Goal: Task Accomplishment & Management: Manage account settings

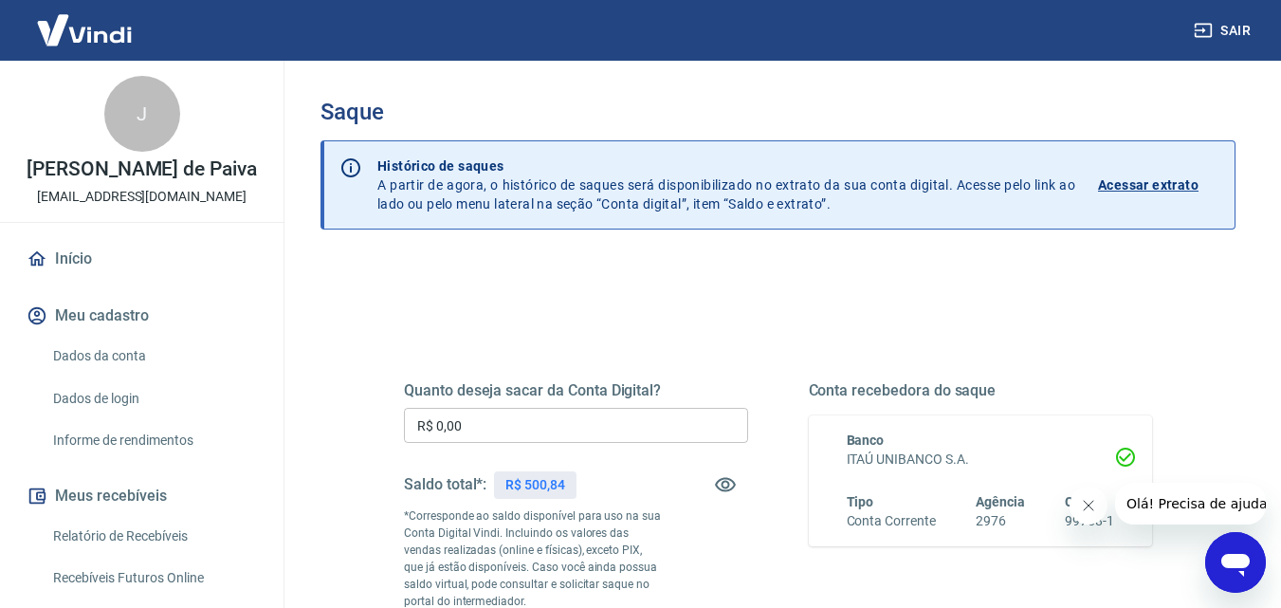
click at [469, 424] on input "R$ 0,00" at bounding box center [576, 425] width 344 height 35
drag, startPoint x: 473, startPoint y: 424, endPoint x: 356, endPoint y: 423, distance: 117.6
click at [356, 423] on div "Quanto deseja sacar da Conta Digital? R$ 0,00 ​ Saldo total*: R$ 500,84 *Corres…" at bounding box center [778, 607] width 915 height 695
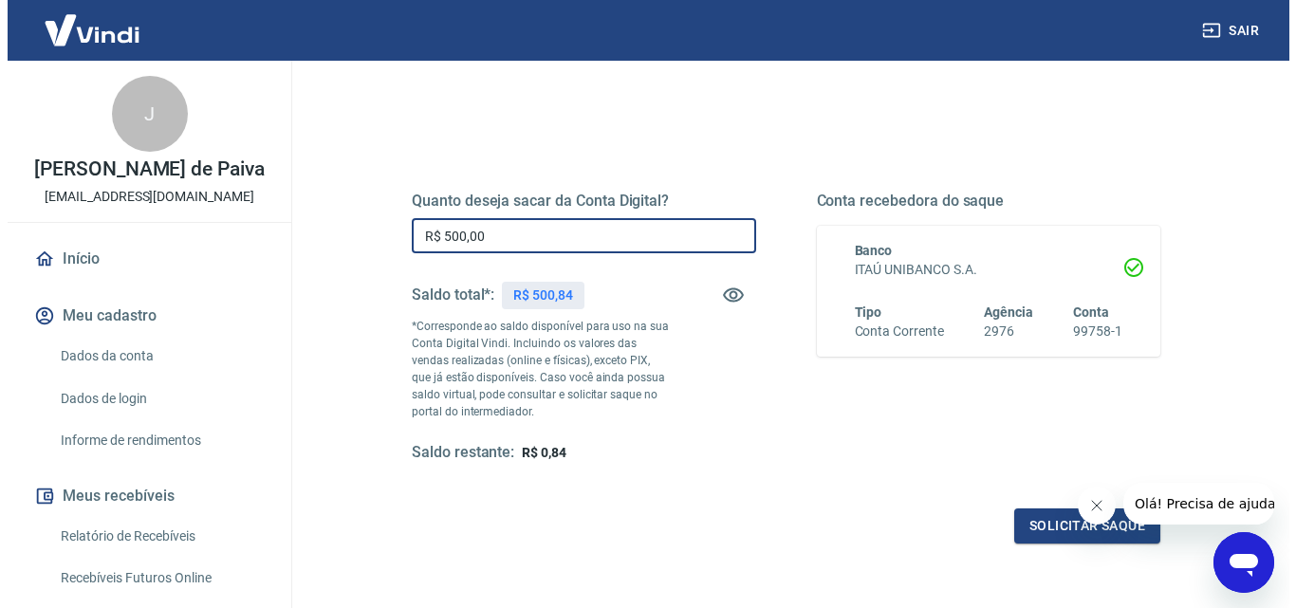
scroll to position [285, 0]
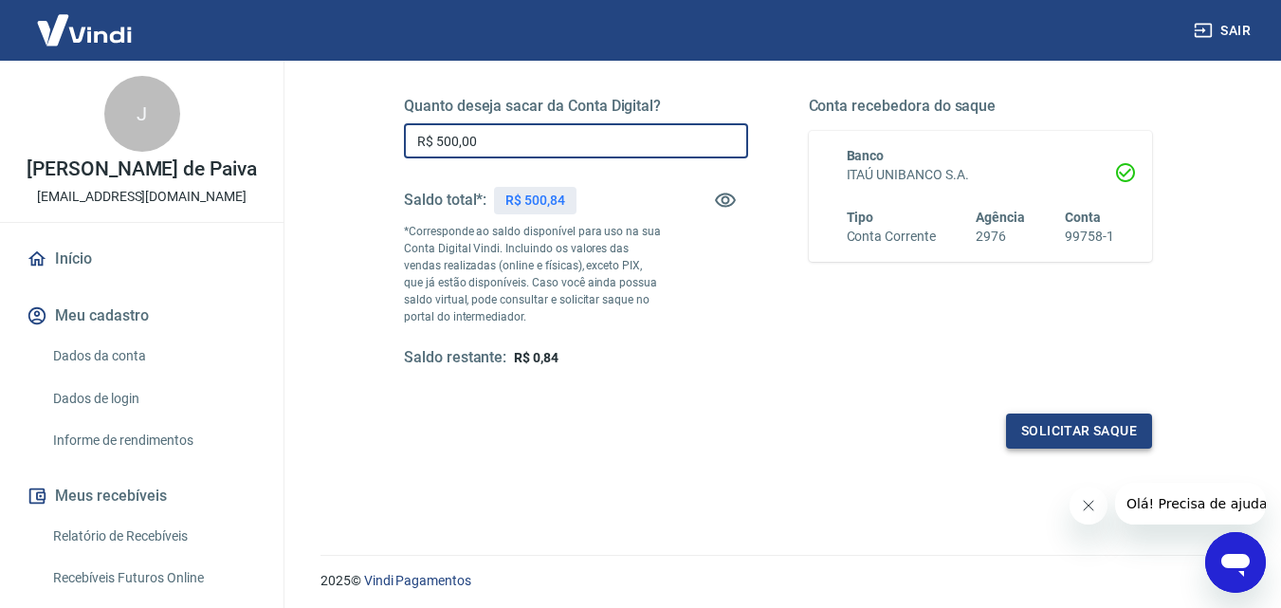
type input "R$ 500,00"
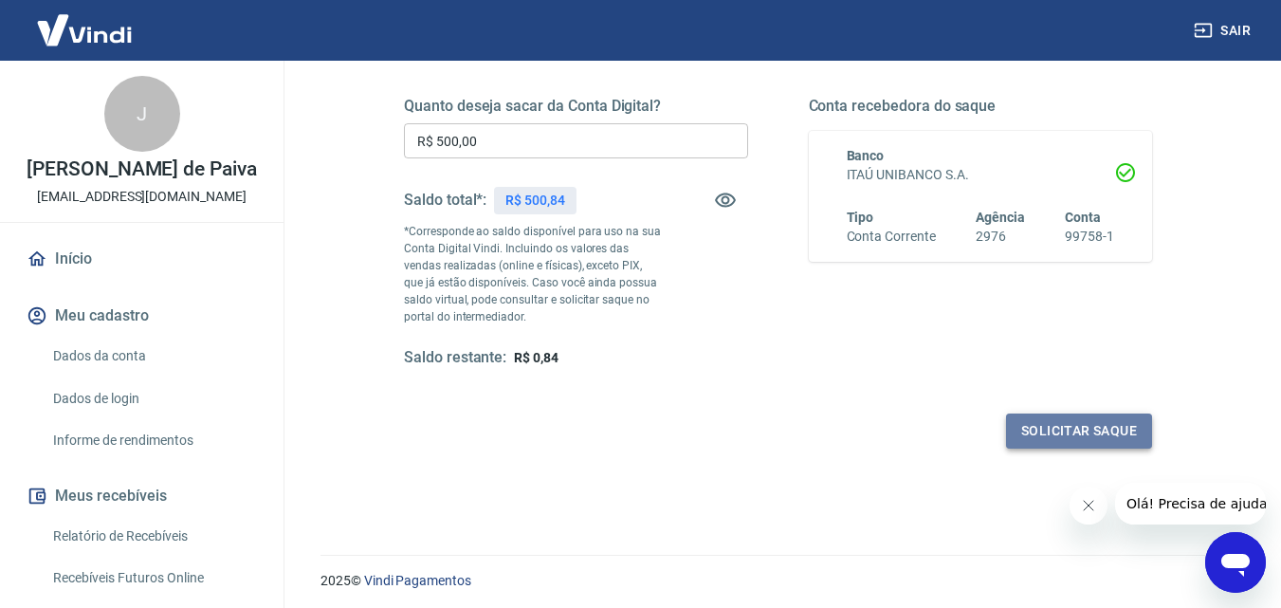
click at [1049, 427] on button "Solicitar saque" at bounding box center [1079, 431] width 146 height 35
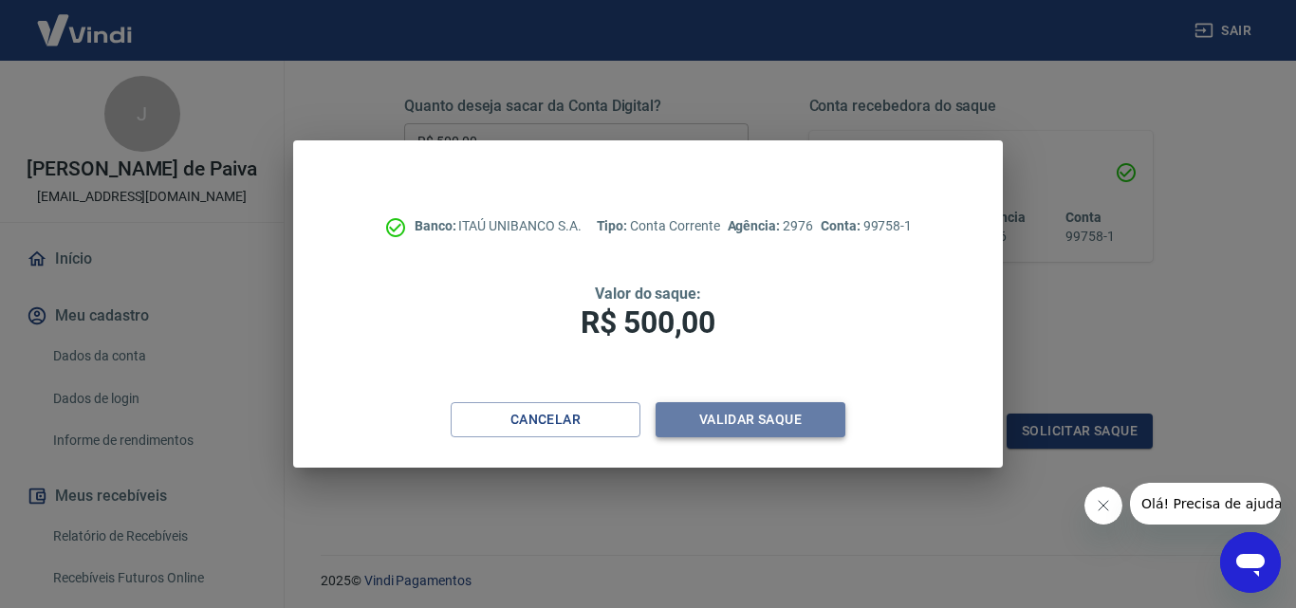
click at [747, 418] on button "Validar saque" at bounding box center [750, 419] width 190 height 35
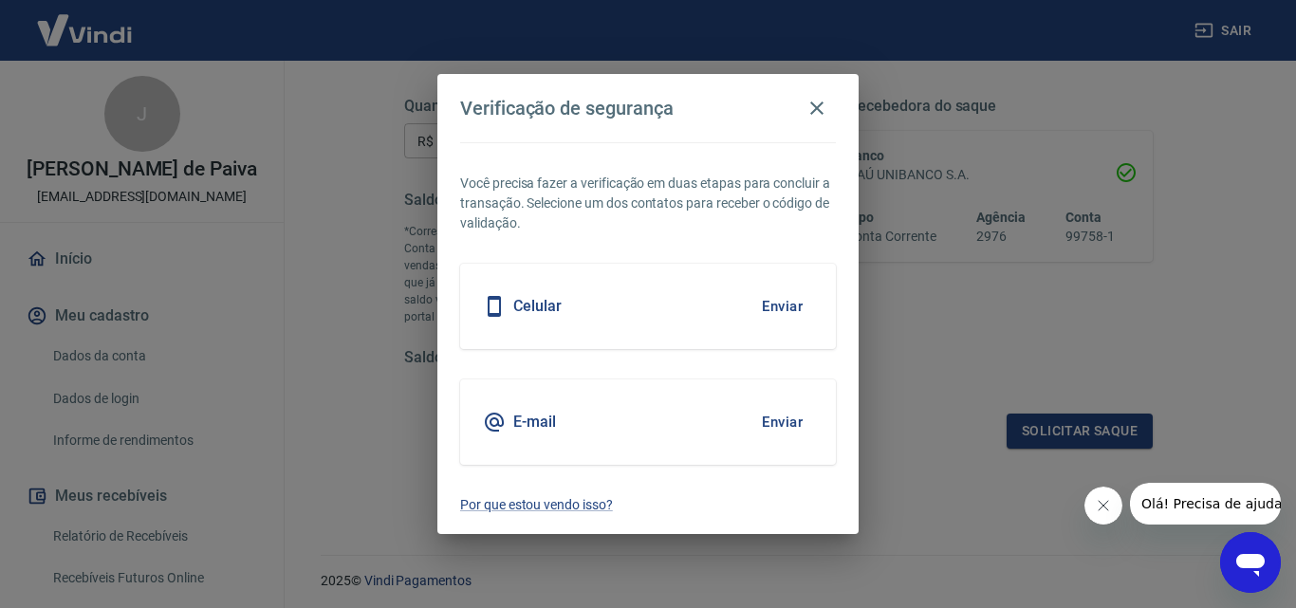
click at [663, 326] on div "Celular Enviar" at bounding box center [648, 306] width 376 height 85
click at [761, 308] on button "Enviar" at bounding box center [782, 306] width 62 height 40
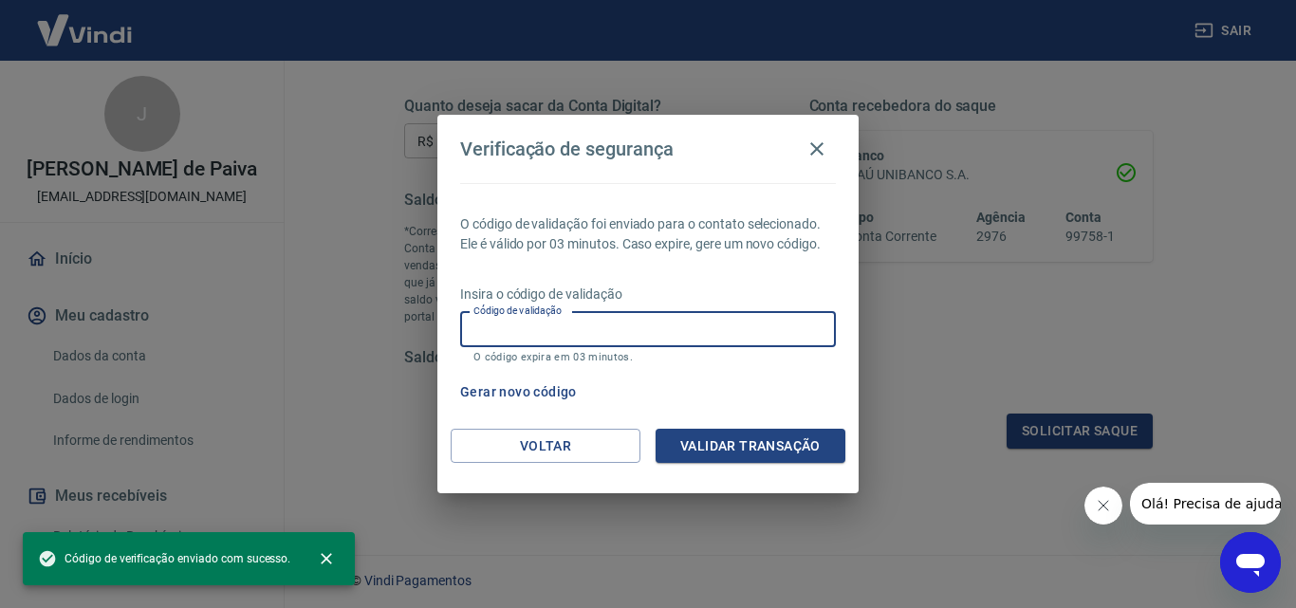
click at [571, 330] on input "Código de validação" at bounding box center [648, 329] width 376 height 35
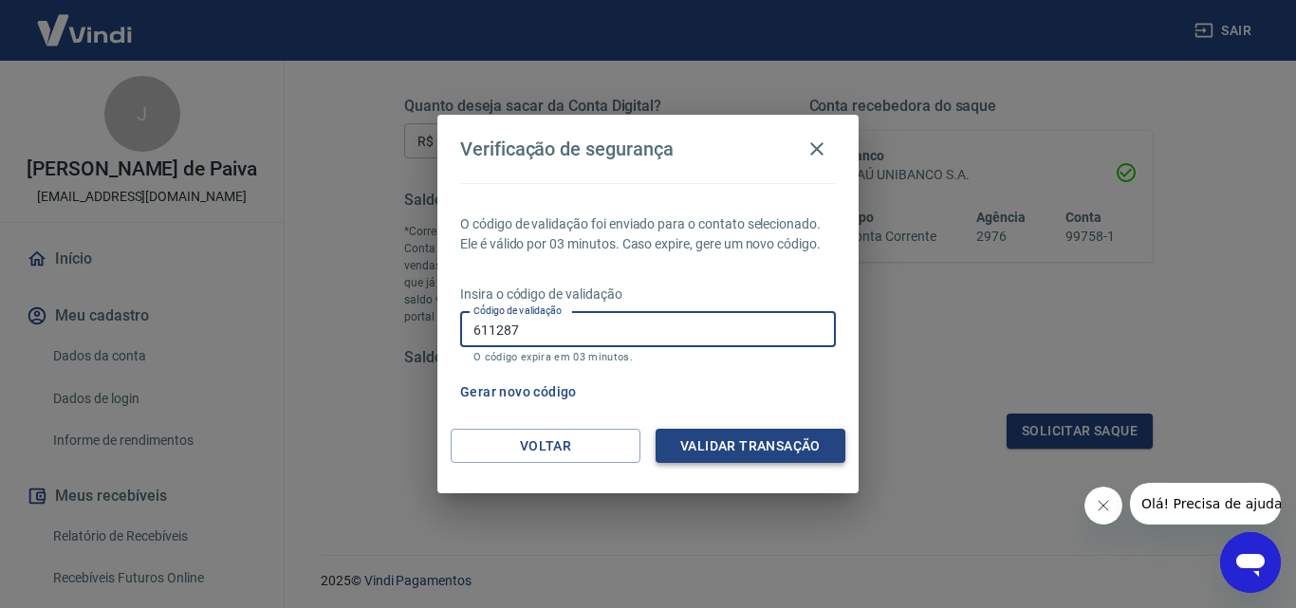
type input "611287"
click at [698, 432] on button "Validar transação" at bounding box center [750, 446] width 190 height 35
